Goal: Task Accomplishment & Management: Complete application form

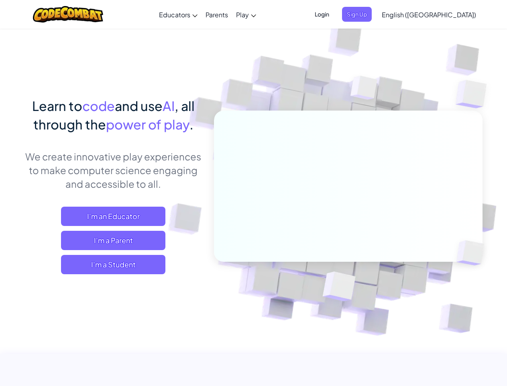
click at [334, 14] on span "Login" at bounding box center [322, 14] width 24 height 15
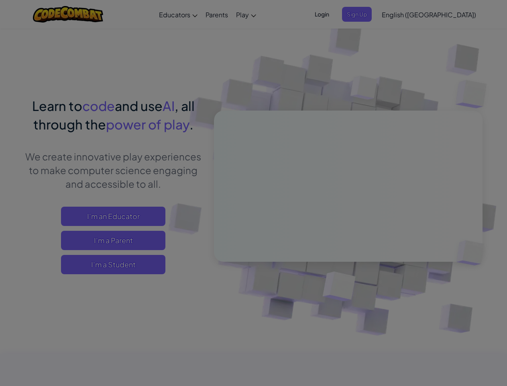
click at [0, 0] on input "Email or Username :" at bounding box center [0, 0] width 0 height 0
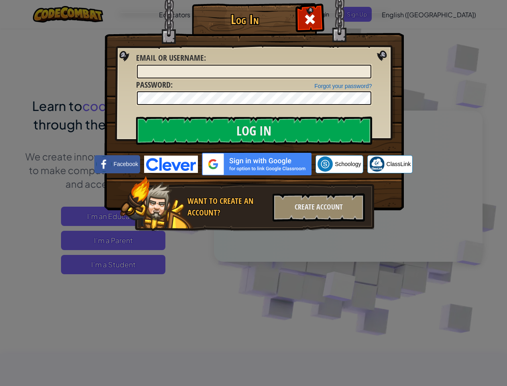
click at [406, 14] on div "Log In Unknown Error Email or Username : Forgot your password? Password : Log I…" at bounding box center [253, 193] width 507 height 386
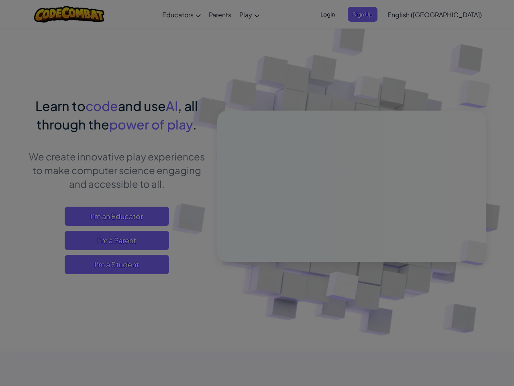
click at [406, 14] on div "Log In Unknown Error Email or Username : Forgot your password? Password : Log I…" at bounding box center [257, 193] width 514 height 386
click at [449, 14] on div at bounding box center [257, 193] width 514 height 386
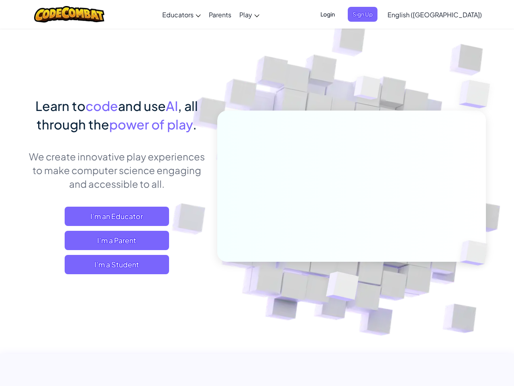
click at [113, 264] on span "I'm a Student" at bounding box center [117, 264] width 104 height 19
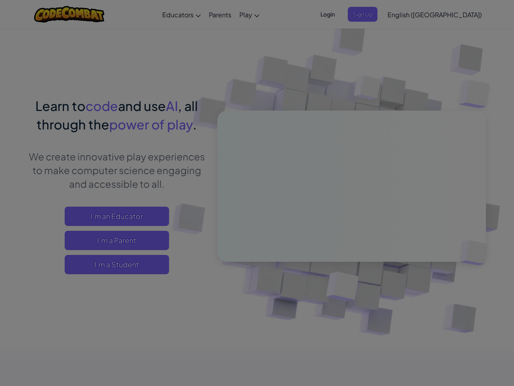
click at [0, 0] on div "Have a Class Code? Yes, I have a Class Code! Enter it here: Continue No, I don'…" at bounding box center [0, 0] width 0 height 0
